Goal: Transaction & Acquisition: Purchase product/service

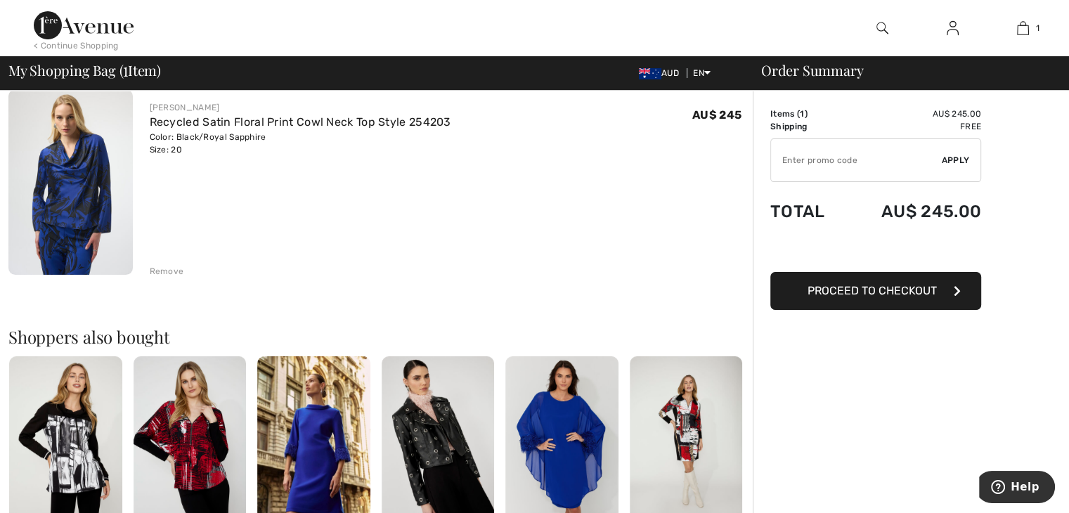
scroll to position [141, 0]
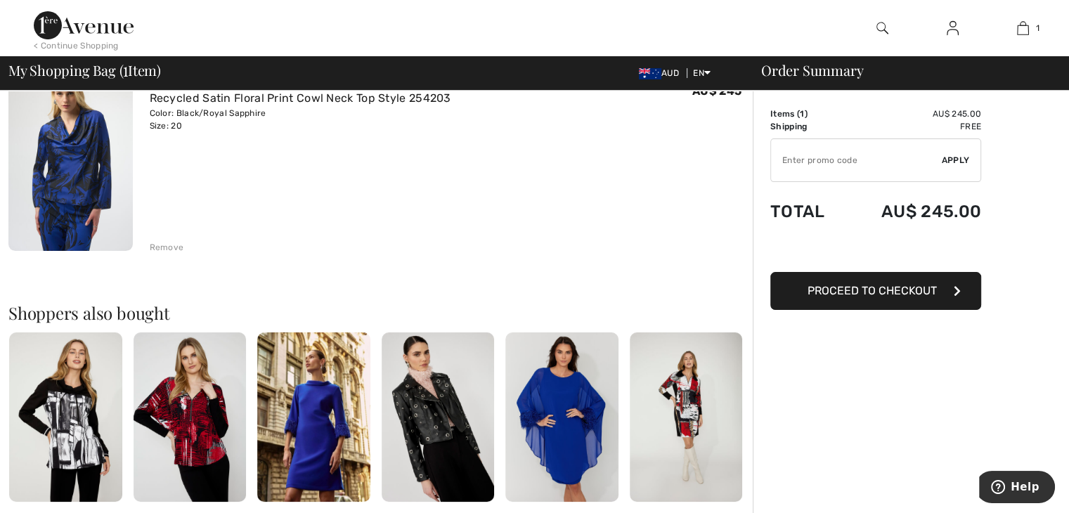
click at [849, 284] on span "Proceed to Checkout" at bounding box center [871, 290] width 129 height 13
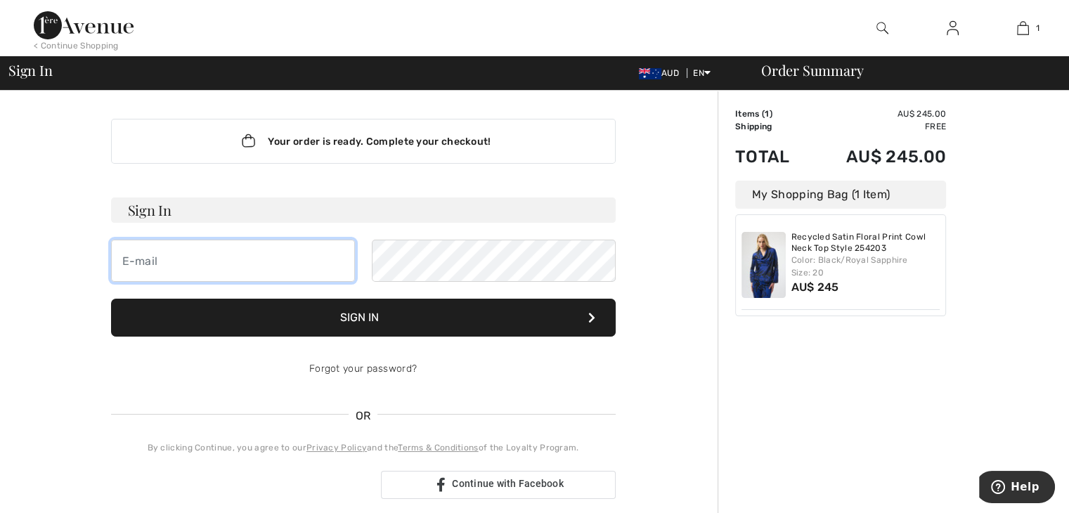
click at [189, 261] on input "email" at bounding box center [233, 261] width 244 height 42
type input "[EMAIL_ADDRESS][DOMAIN_NAME]"
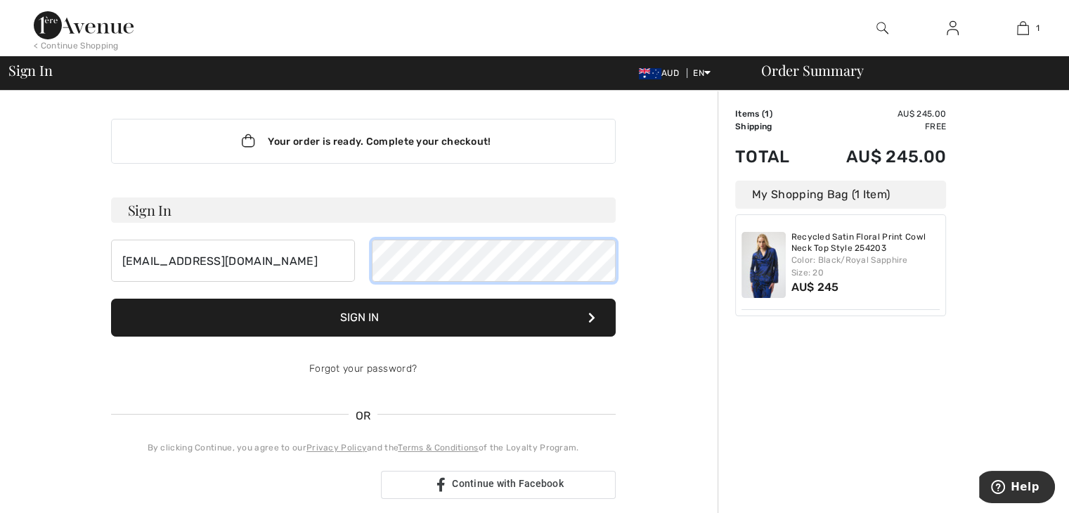
click at [111, 299] on button "Sign In" at bounding box center [363, 318] width 504 height 38
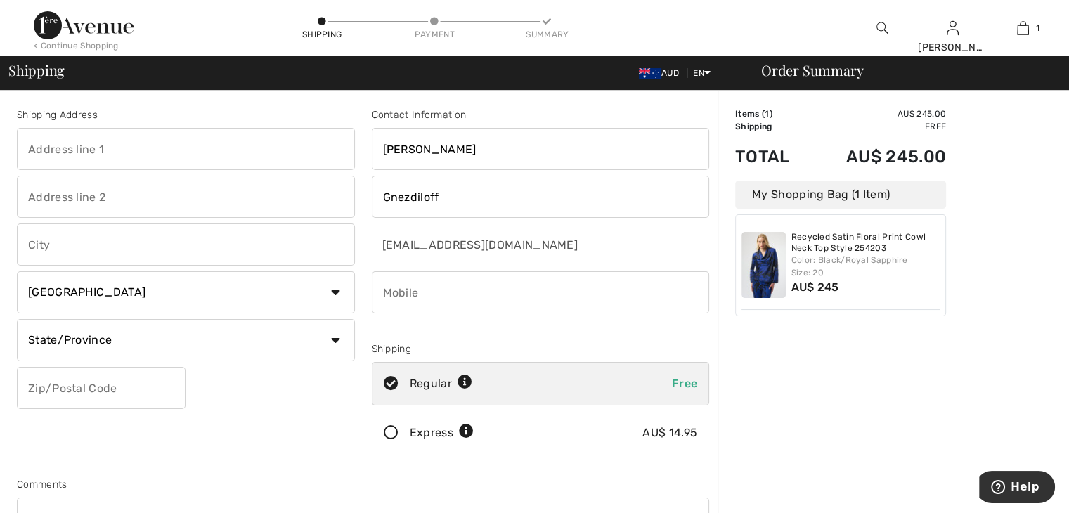
click at [136, 143] on input "text" at bounding box center [186, 149] width 338 height 42
type input "14 myall cresent"
click at [93, 242] on input "text" at bounding box center [186, 244] width 338 height 42
type input "wagga wagga"
click at [332, 291] on select "Country Canada United States Afghanistan Aland Islands Albania Algeria American…" at bounding box center [186, 292] width 338 height 42
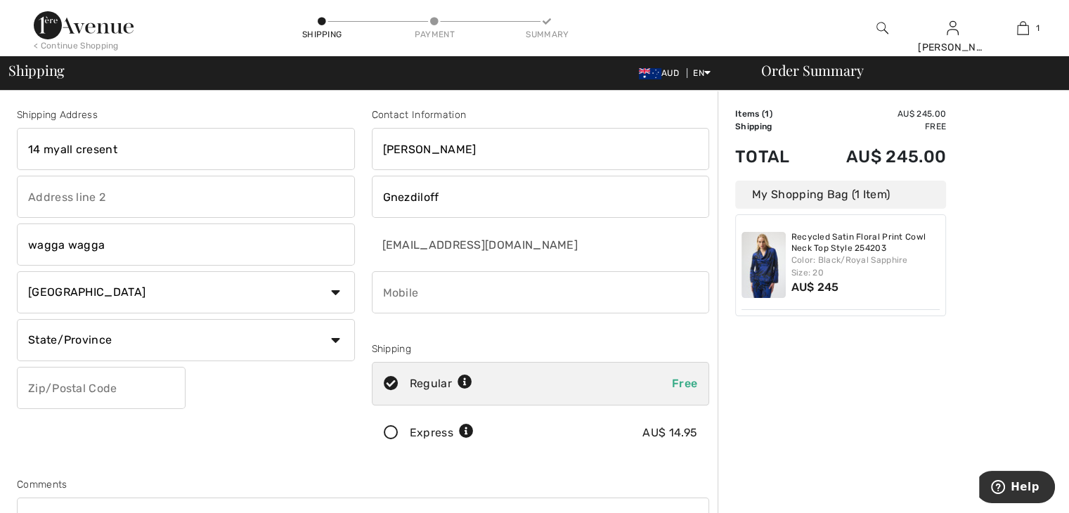
select select "AU"
click at [17, 271] on select "Country Canada United States Afghanistan Aland Islands Albania Algeria American…" at bounding box center [186, 292] width 338 height 42
click at [147, 341] on input "text" at bounding box center [186, 340] width 338 height 42
type input "N.S.W."
click at [142, 386] on input "text" at bounding box center [101, 388] width 169 height 42
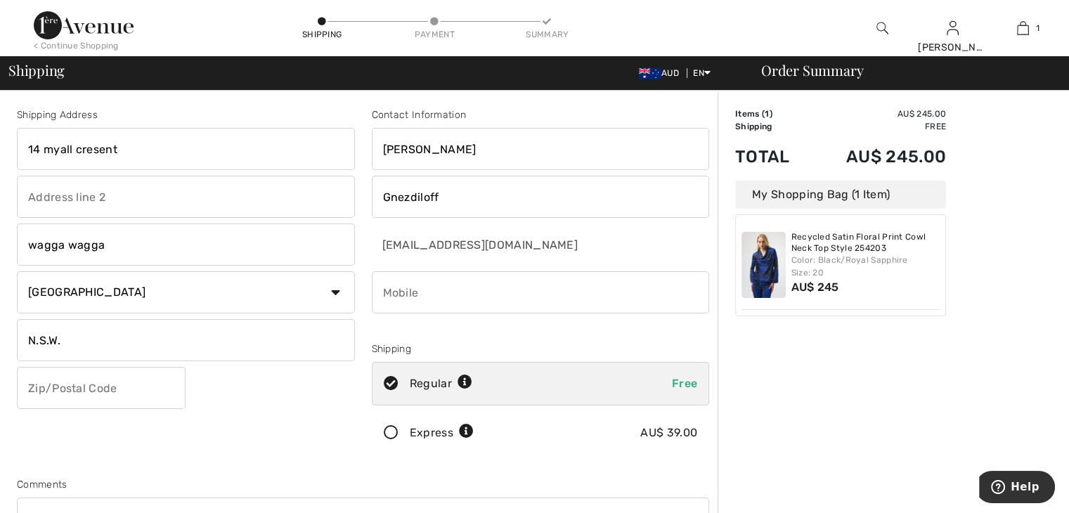
type input "2650"
click at [435, 284] on input "phone" at bounding box center [541, 292] width 338 height 42
type input "0419971398"
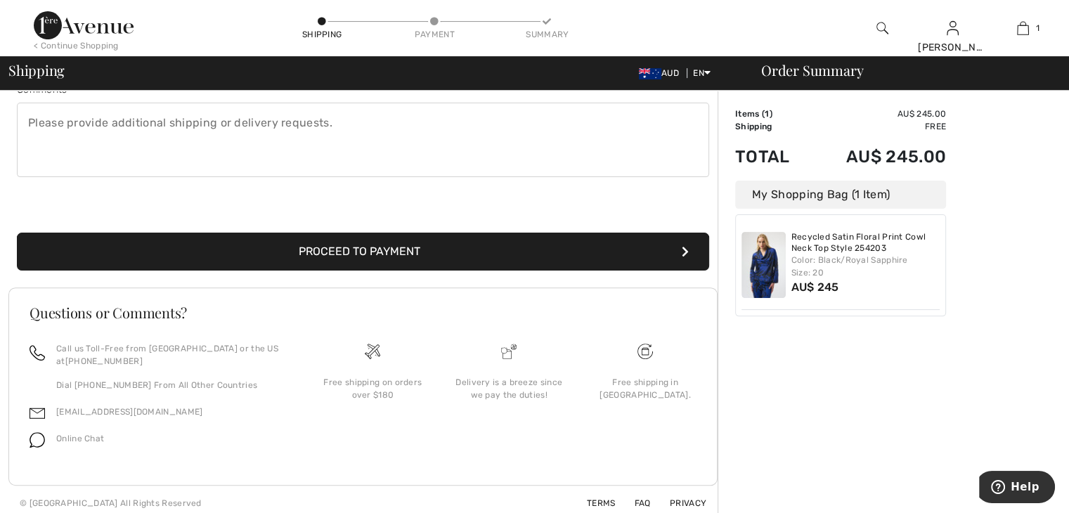
scroll to position [400, 0]
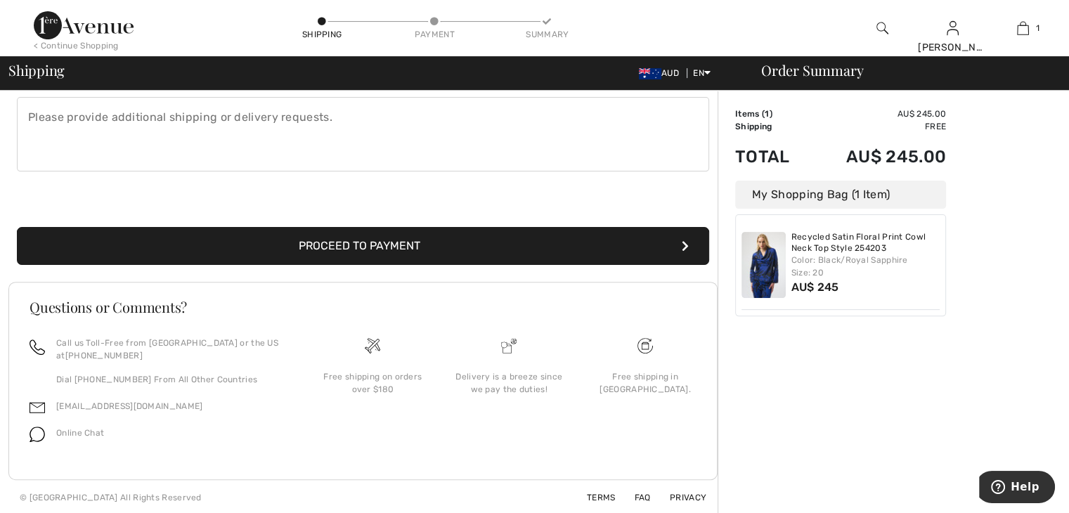
click at [393, 245] on button "Proceed to Payment" at bounding box center [363, 246] width 692 height 38
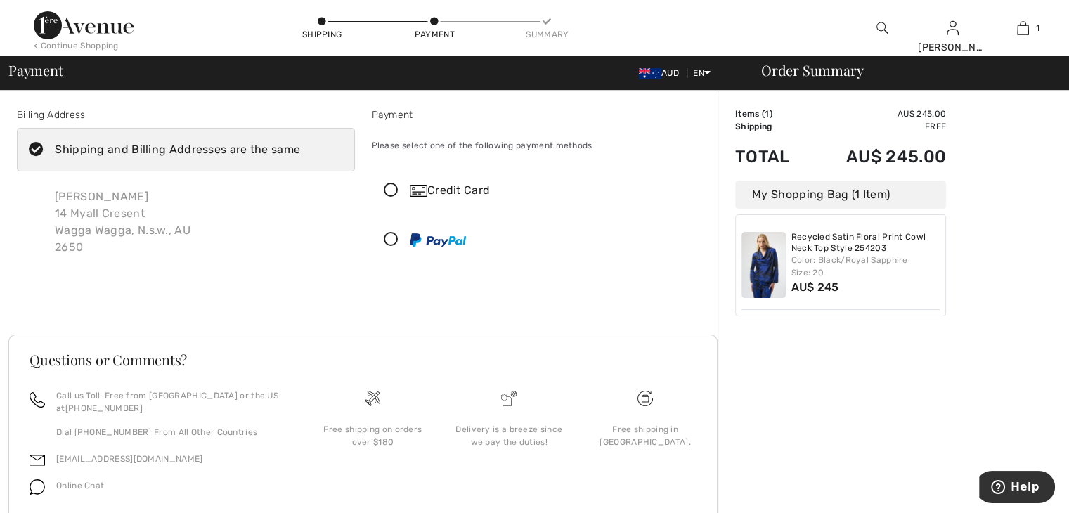
click at [391, 188] on icon at bounding box center [390, 190] width 37 height 15
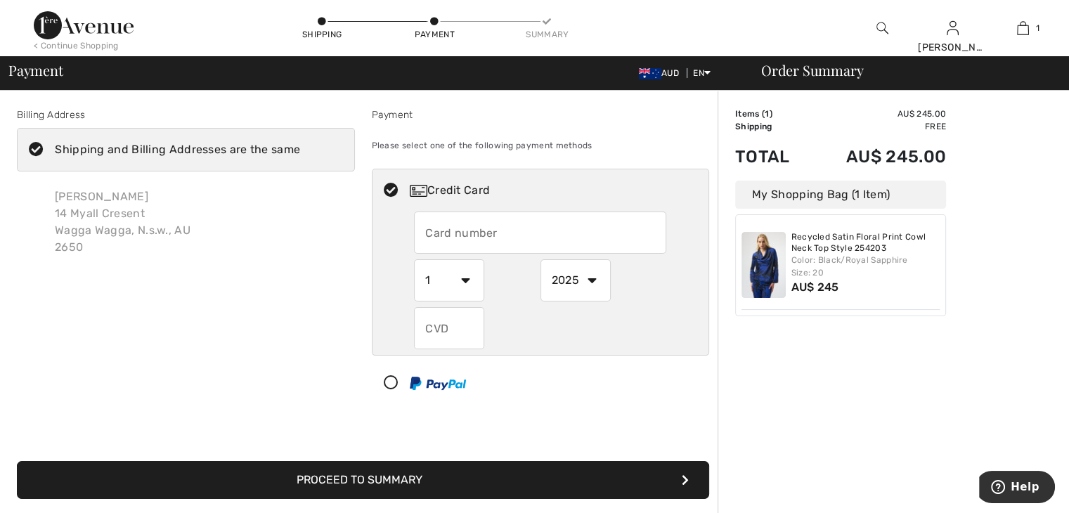
click at [448, 227] on input "text" at bounding box center [540, 232] width 252 height 42
type input "5163232008037583"
click at [464, 273] on select "1 2 3 4 5 6 7 8 9 10 11 12" at bounding box center [449, 280] width 70 height 42
select select "10"
click at [414, 259] on select "1 2 3 4 5 6 7 8 9 10 11 12" at bounding box center [449, 280] width 70 height 42
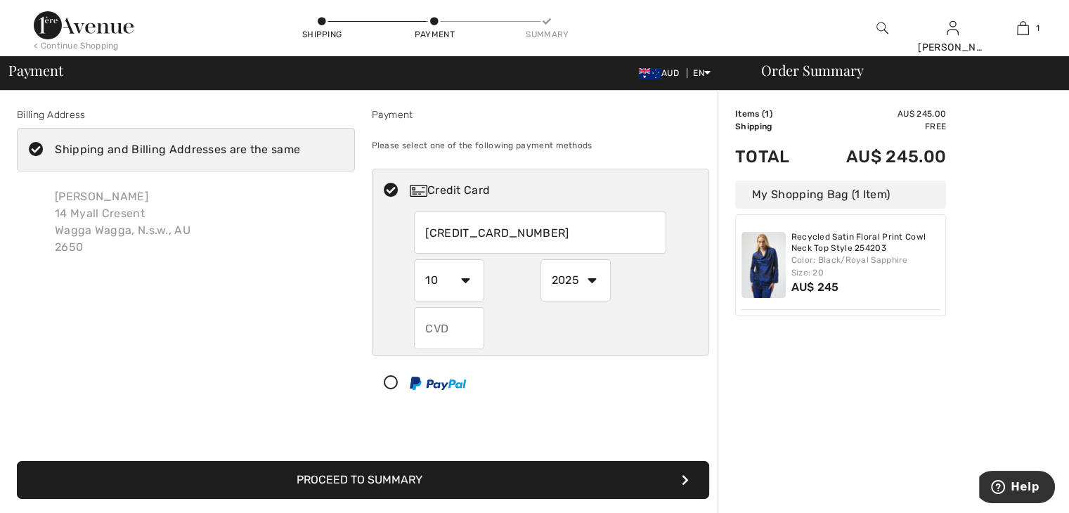
click at [590, 278] on select "2025 2026 2027 2028 2029 2030 2031 2032 2033 2034 2035" at bounding box center [575, 280] width 70 height 42
select select "2026"
click at [540, 259] on select "2025 2026 2027 2028 2029 2030 2031 2032 2033 2034 2035" at bounding box center [575, 280] width 70 height 42
click at [467, 321] on input "text" at bounding box center [449, 328] width 70 height 42
type input "695"
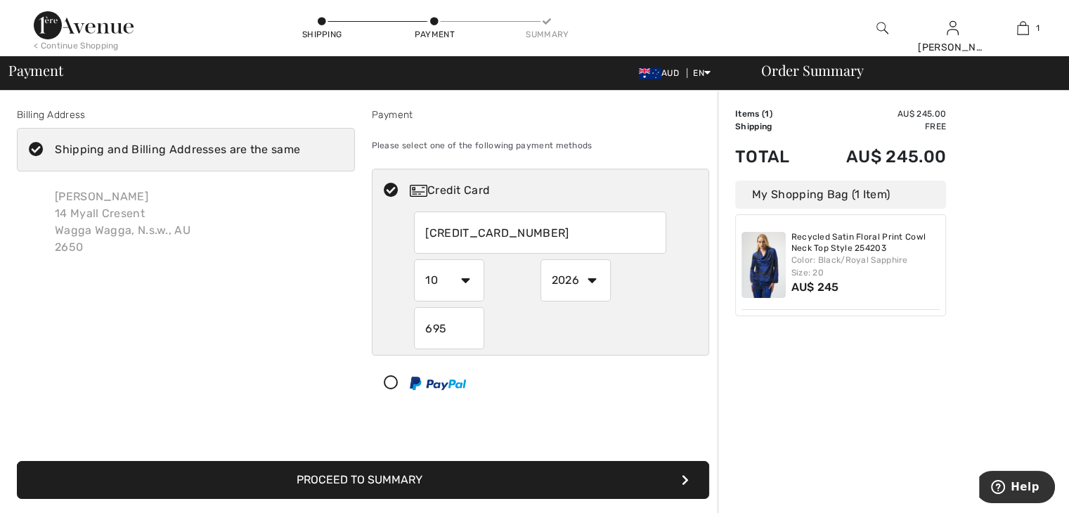
click at [663, 273] on div "2025 2026 2027 2028 2029 2030 2031 2032 2033 2034 2035" at bounding box center [603, 280] width 126 height 42
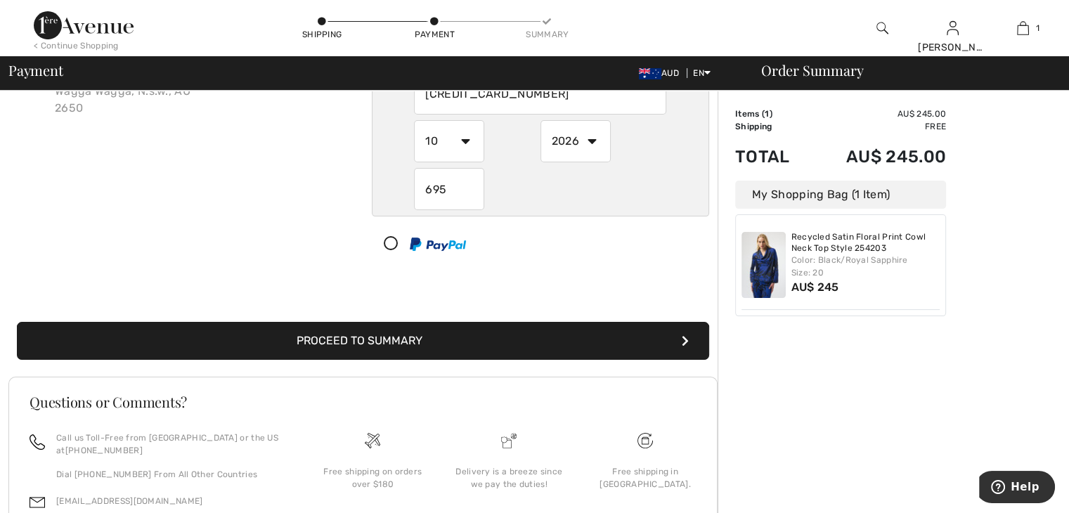
scroll to position [141, 0]
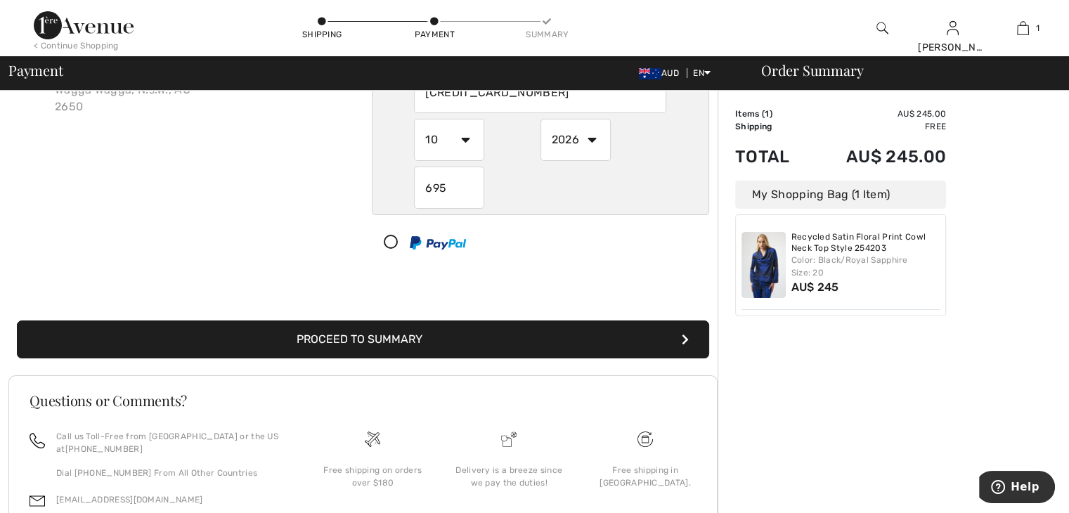
click at [382, 330] on button "Proceed to Summary" at bounding box center [363, 339] width 692 height 38
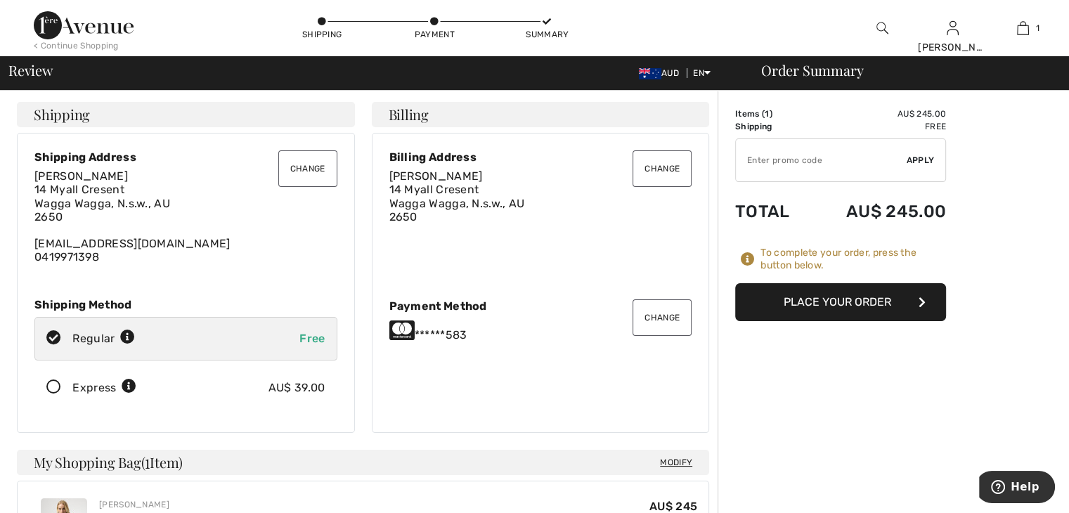
click at [862, 299] on button "Place Your Order" at bounding box center [840, 302] width 211 height 38
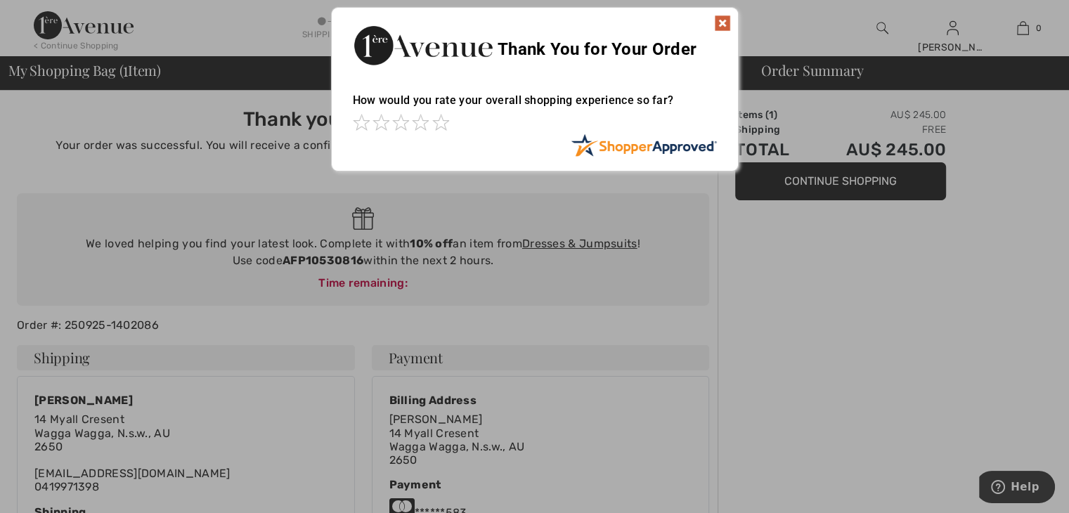
click at [725, 20] on img at bounding box center [722, 23] width 17 height 17
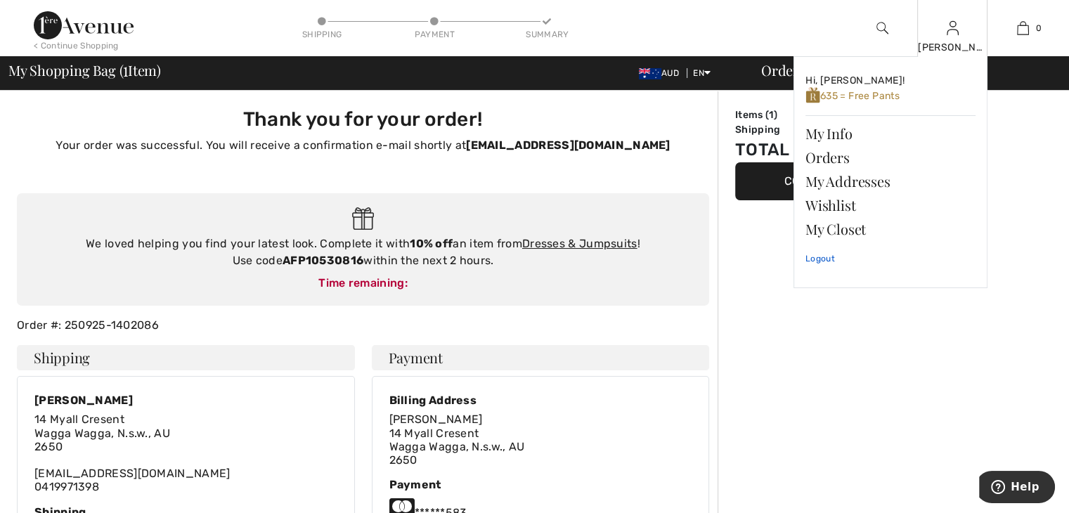
click at [818, 256] on link "Logout" at bounding box center [890, 258] width 170 height 35
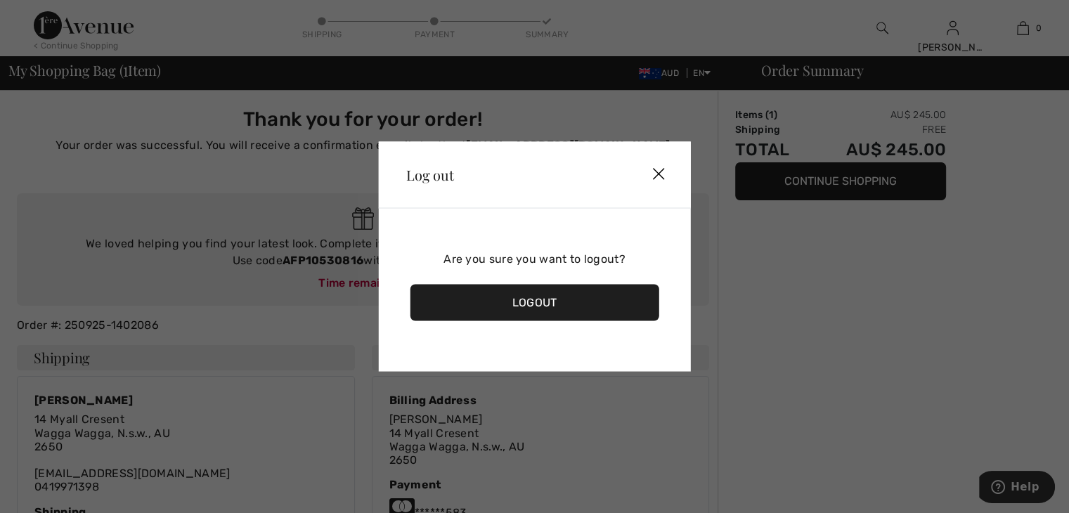
click at [558, 304] on div "Logout" at bounding box center [534, 303] width 249 height 37
